Goal: Task Accomplishment & Management: Use online tool/utility

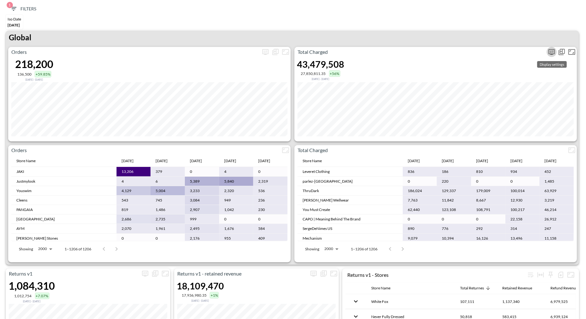
click at [551, 52] on icon "more" at bounding box center [552, 52] width 8 height 8
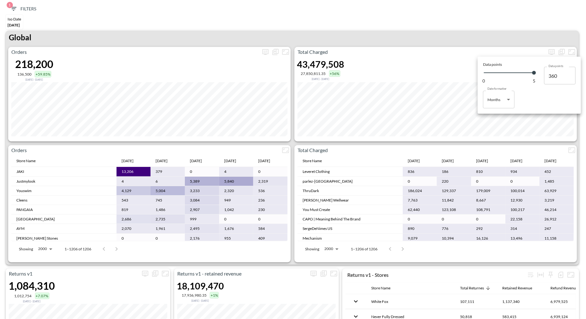
click at [500, 107] on body "BI.P.EYE, Interactive Analytics Dashboards 1 Filters Iso Date [DATE] Returns v2…" at bounding box center [293, 159] width 586 height 319
click at [488, 113] on div "Days" at bounding box center [492, 116] width 8 height 6
type input "Days"
type input "138"
click at [459, 30] on div at bounding box center [293, 159] width 586 height 319
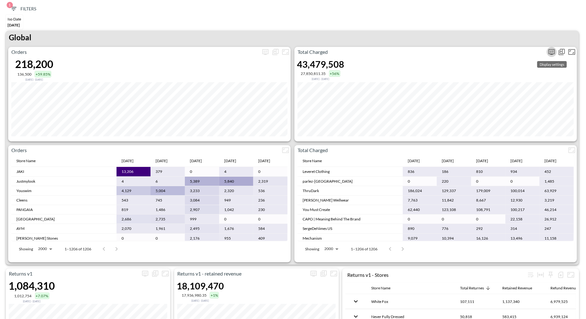
click at [549, 54] on icon "more" at bounding box center [552, 52] width 8 height 8
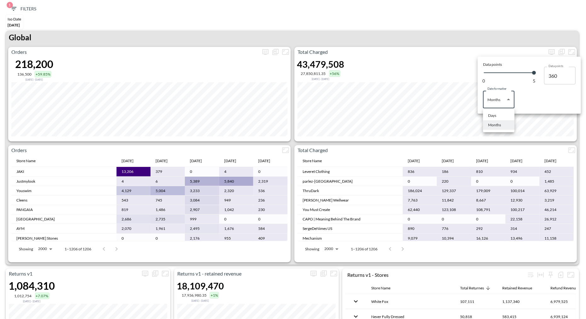
click at [498, 104] on body "BI.P.EYE, Interactive Analytics Dashboards 1 Filters Iso Date [DATE] Returns v2…" at bounding box center [293, 159] width 586 height 319
click at [493, 115] on div "Days" at bounding box center [492, 116] width 8 height 6
type input "Days"
type input "138"
click at [496, 104] on body "BI.P.EYE, Interactive Analytics Dashboards 1 Filters Iso Date [DATE] Returns v2…" at bounding box center [293, 159] width 586 height 319
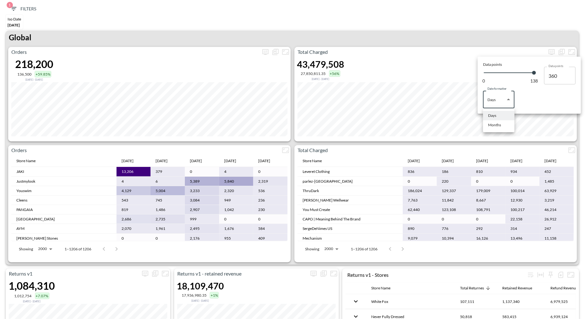
click at [496, 122] on li "Months" at bounding box center [498, 124] width 31 height 9
type input "Months"
click at [497, 151] on div at bounding box center [293, 159] width 586 height 319
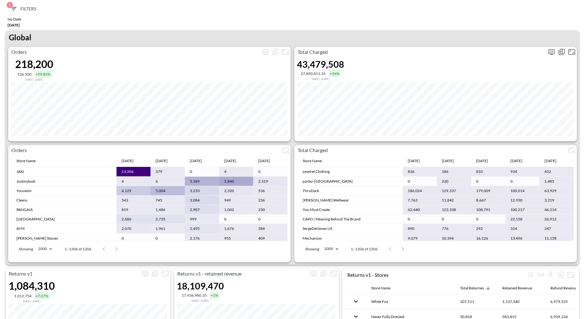
click at [548, 54] on icon "more" at bounding box center [552, 52] width 8 height 8
click at [502, 95] on body "BI.P.EYE, Interactive Analytics Dashboards 1 Filters Iso Date [DATE] Returns v2…" at bounding box center [293, 159] width 586 height 319
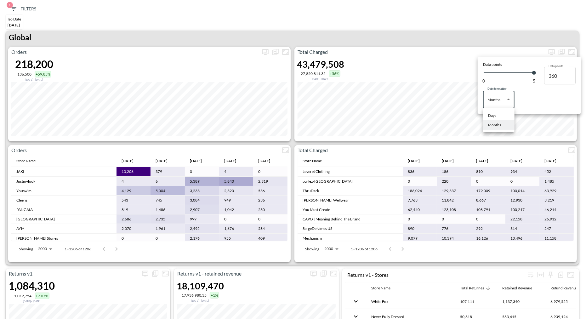
click at [490, 112] on li "Days" at bounding box center [498, 115] width 31 height 9
type input "Days"
type input "138"
click at [461, 38] on div at bounding box center [293, 159] width 586 height 319
